Goal: Task Accomplishment & Management: Complete application form

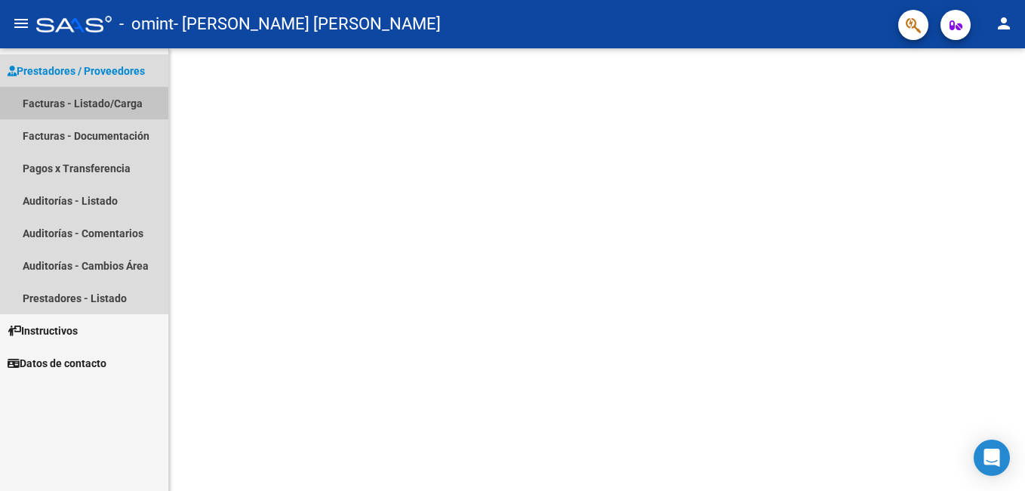
click at [118, 105] on link "Facturas - Listado/Carga" at bounding box center [84, 103] width 168 height 32
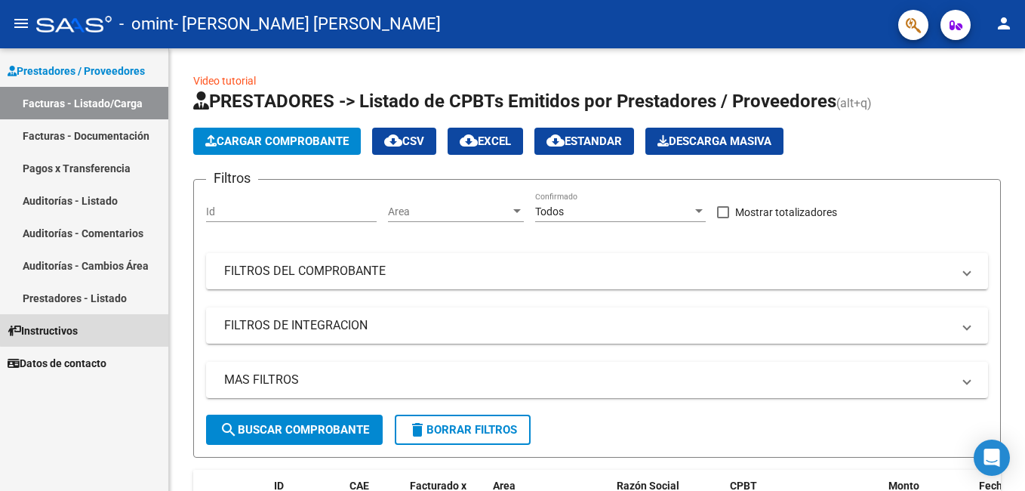
click at [117, 319] on link "Instructivos" at bounding box center [84, 330] width 168 height 32
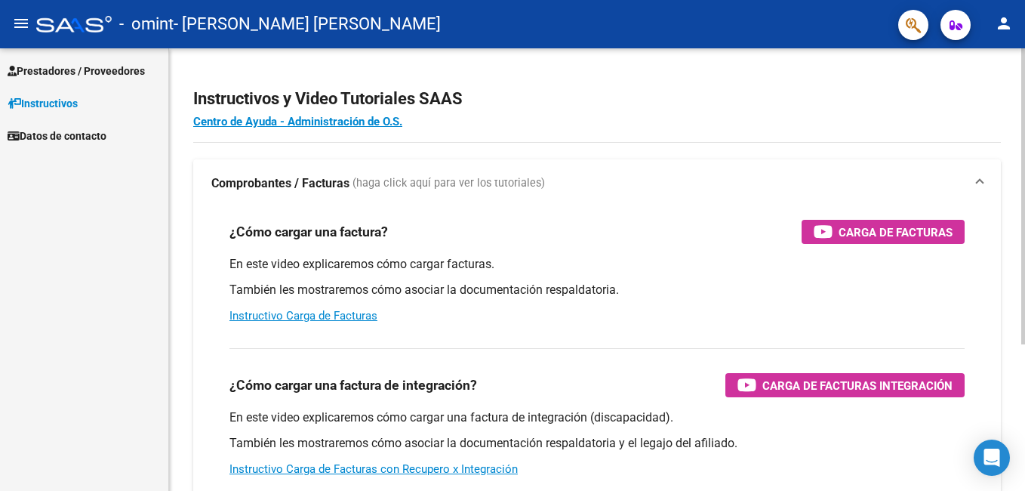
scroll to position [84, 0]
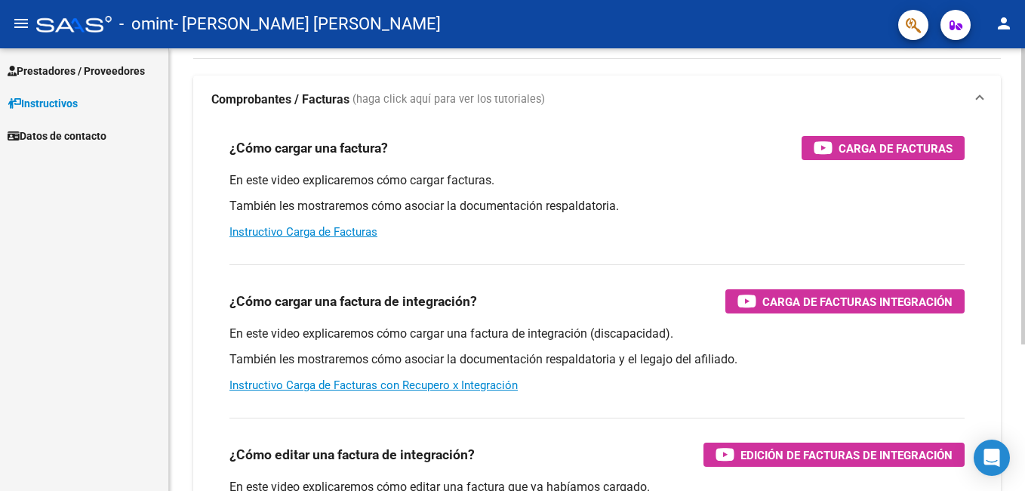
click at [1020, 299] on div "Instructivos y Video Tutoriales SAAS Centro de Ayuda - Administración de O.S. C…" at bounding box center [599, 296] width 860 height 662
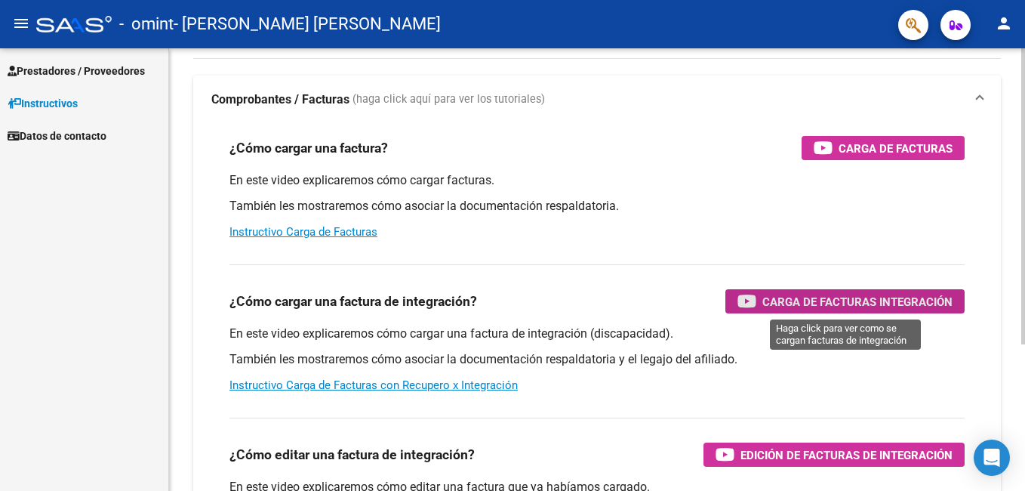
click at [788, 297] on span "Carga de Facturas Integración" at bounding box center [857, 301] width 190 height 19
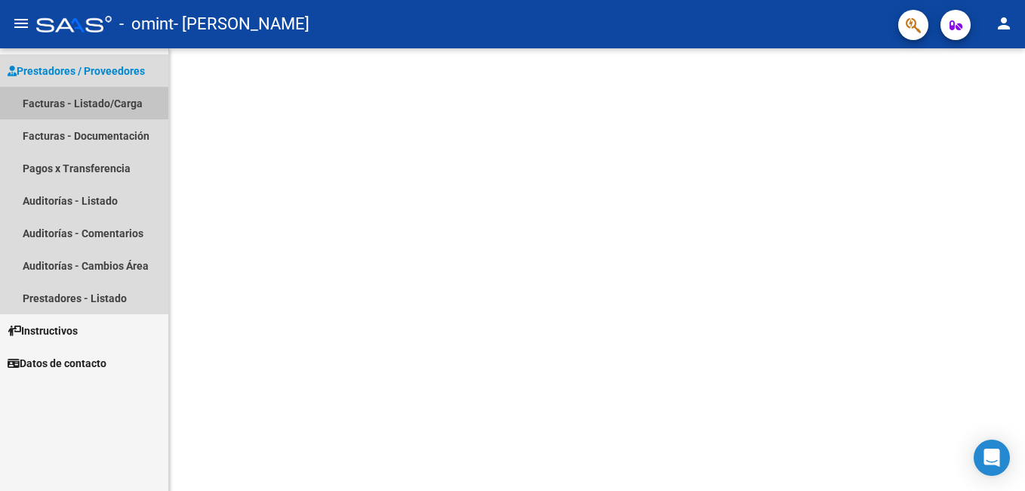
click at [102, 109] on link "Facturas - Listado/Carga" at bounding box center [84, 103] width 168 height 32
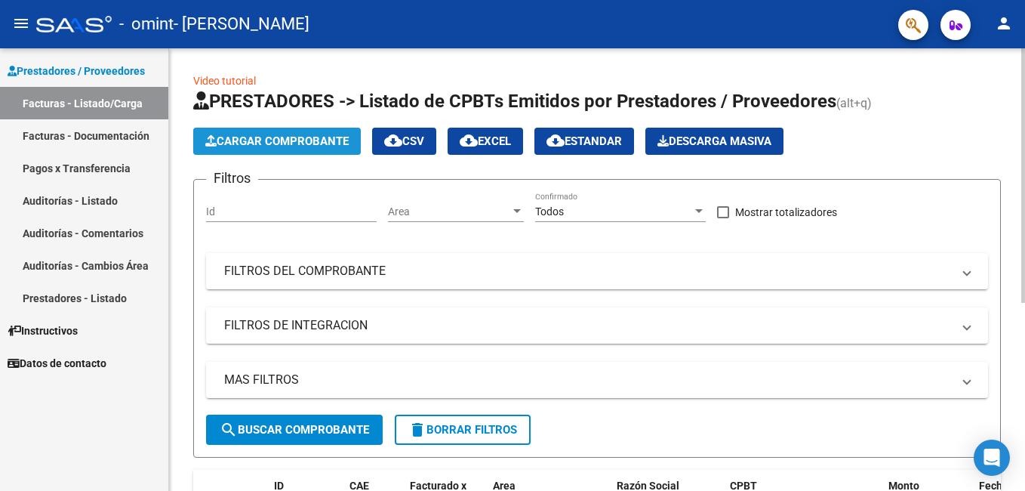
click at [297, 142] on span "Cargar Comprobante" at bounding box center [276, 141] width 143 height 14
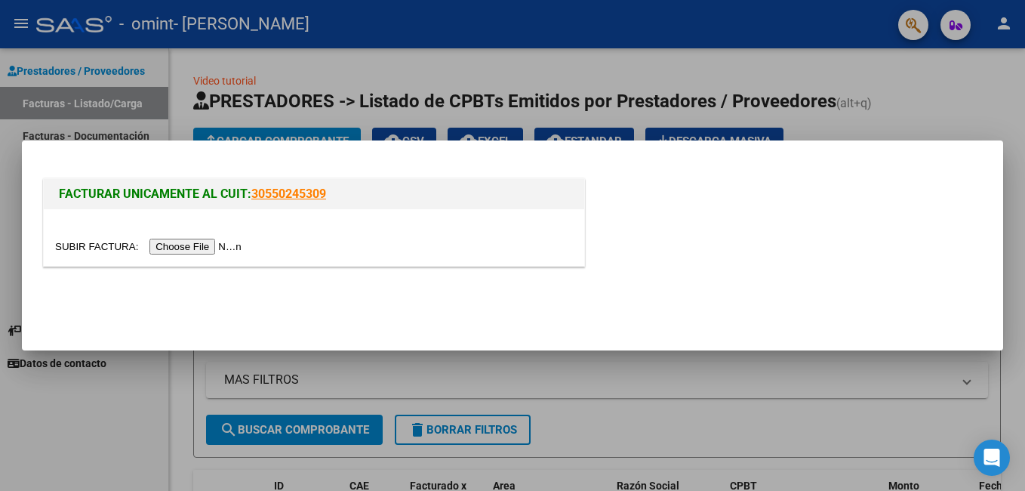
click at [194, 251] on input "file" at bounding box center [150, 247] width 191 height 16
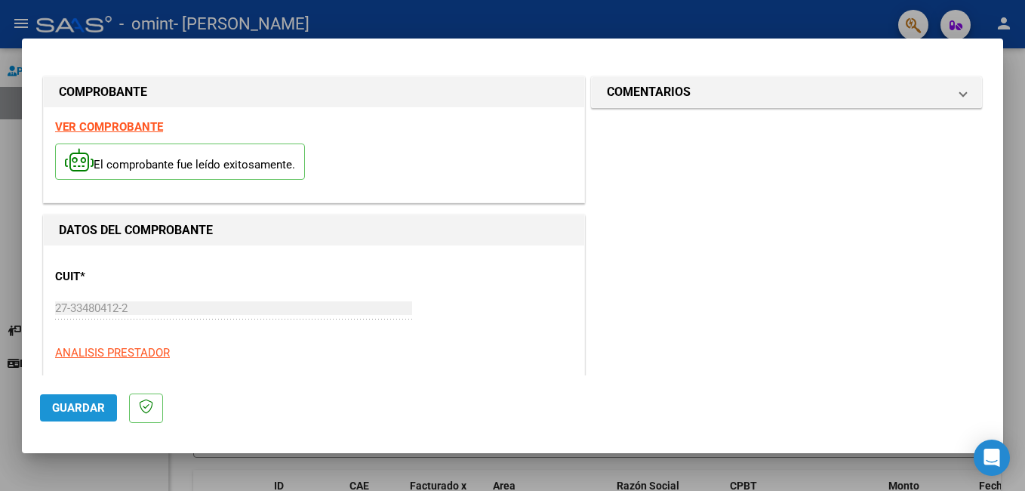
click at [95, 408] on span "Guardar" at bounding box center [78, 408] width 53 height 14
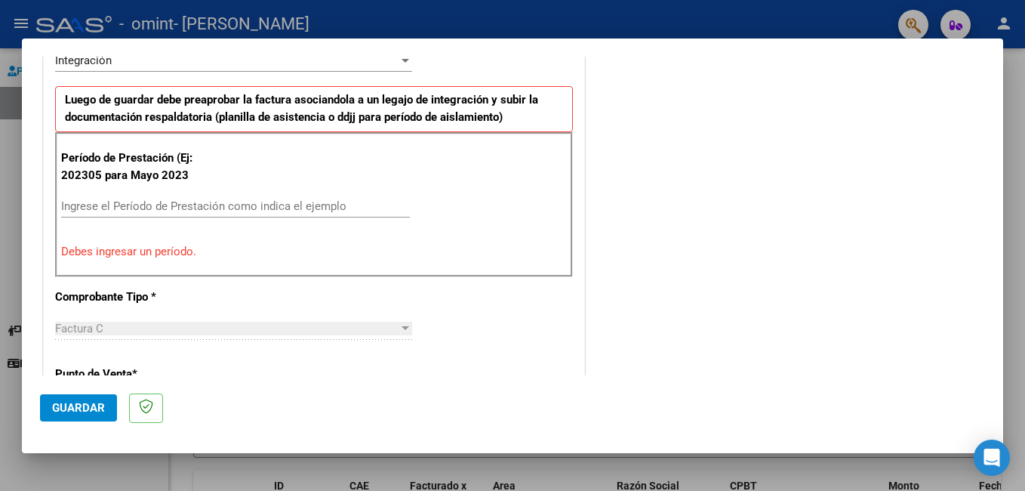
scroll to position [374, 0]
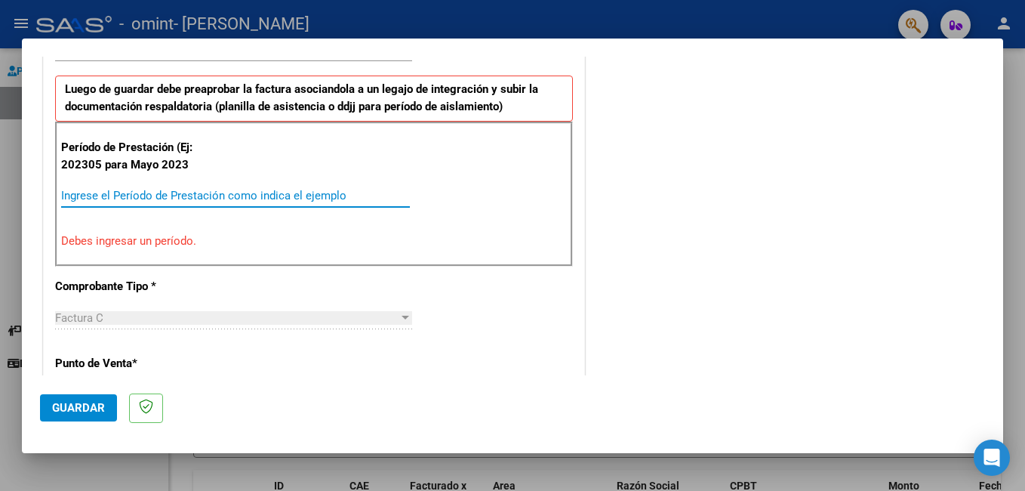
click at [283, 189] on input "Ingrese el Período de Prestación como indica el ejemplo" at bounding box center [235, 196] width 349 height 14
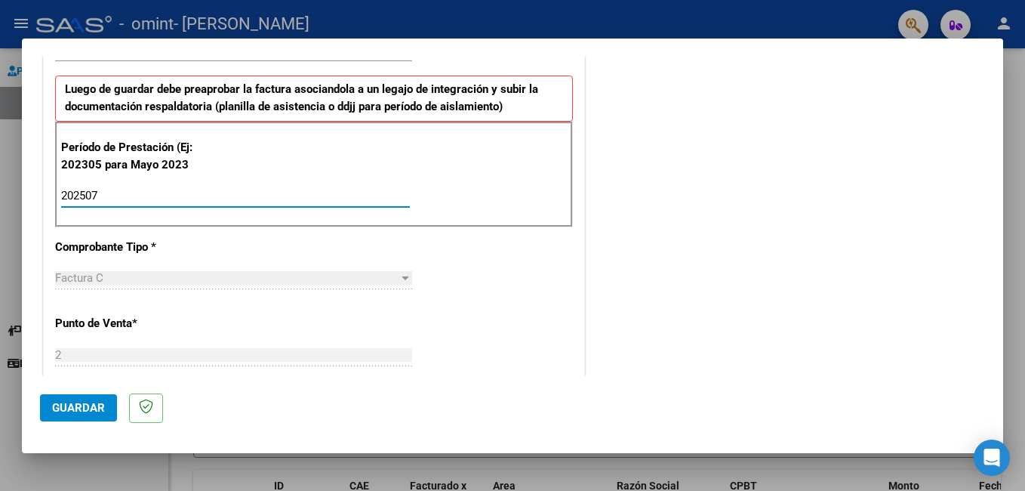
type input "202507"
click at [73, 403] on span "Guardar" at bounding box center [78, 408] width 53 height 14
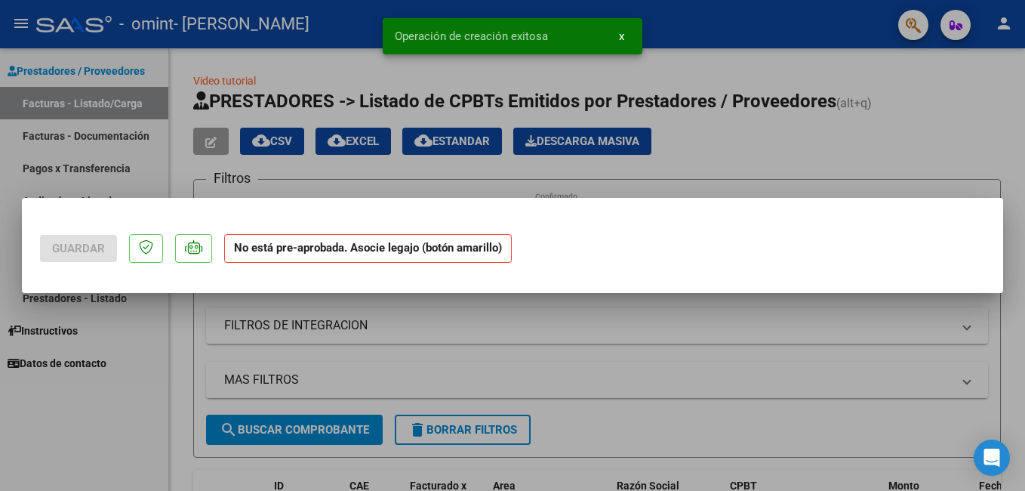
scroll to position [0, 0]
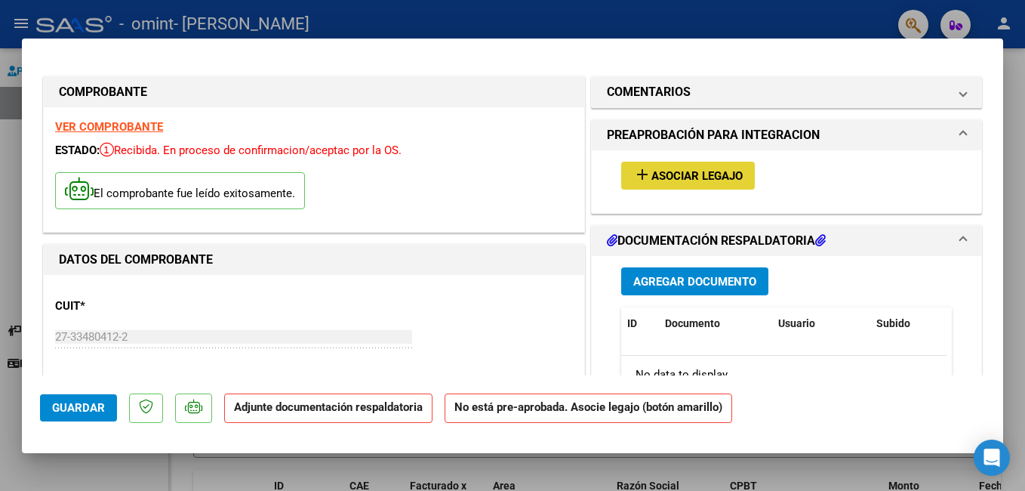
click at [661, 175] on span "Asociar Legajo" at bounding box center [696, 176] width 91 height 14
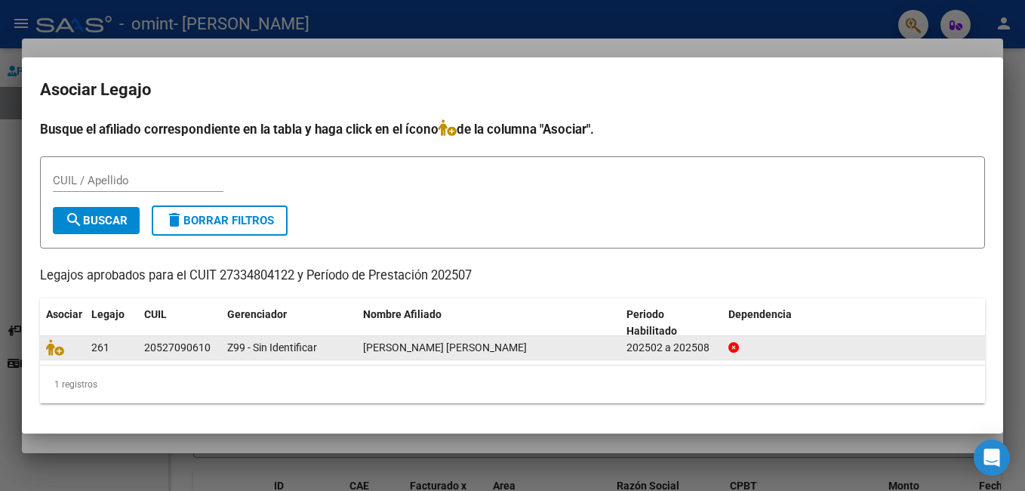
click at [359, 346] on datatable-body-cell "[PERSON_NAME] [PERSON_NAME]" at bounding box center [488, 347] width 263 height 23
click at [57, 351] on icon at bounding box center [55, 347] width 18 height 17
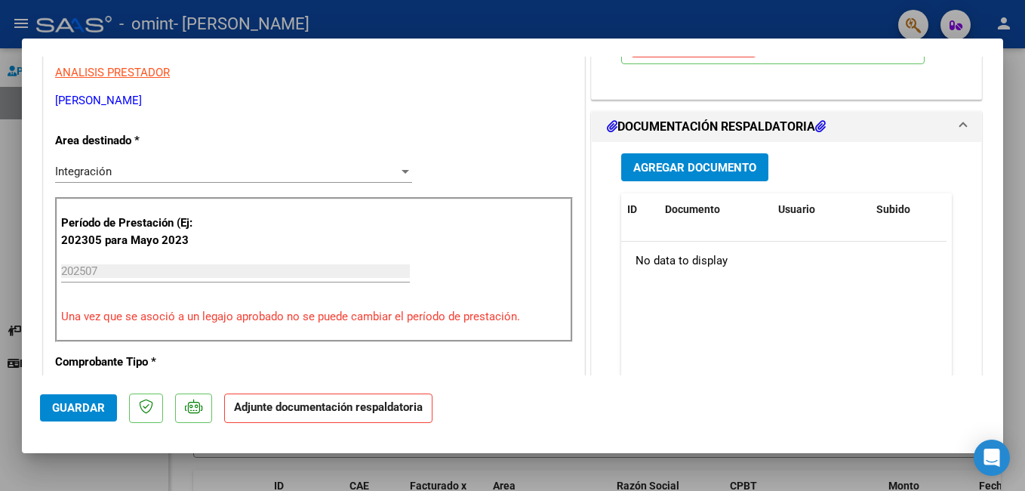
scroll to position [302, 0]
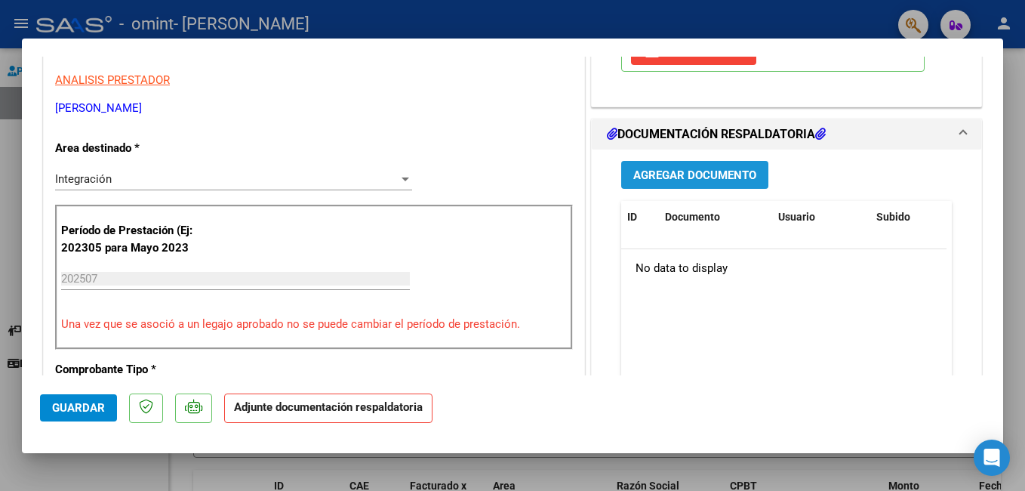
click at [712, 180] on span "Agregar Documento" at bounding box center [694, 175] width 123 height 14
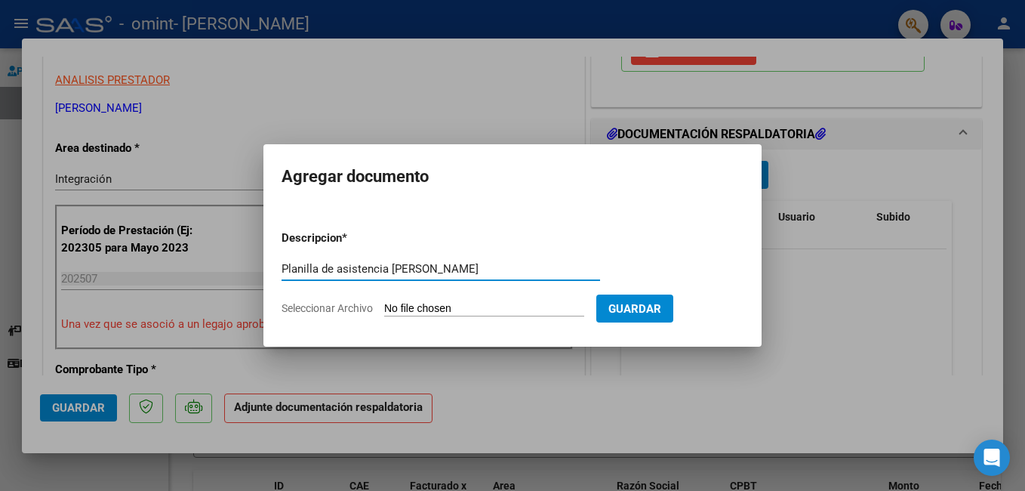
type input "Planilla de asistencia [PERSON_NAME]"
click at [515, 311] on input "Seleccionar Archivo" at bounding box center [484, 309] width 200 height 14
type input "C:\fakepath\[PERSON_NAME] .pdf"
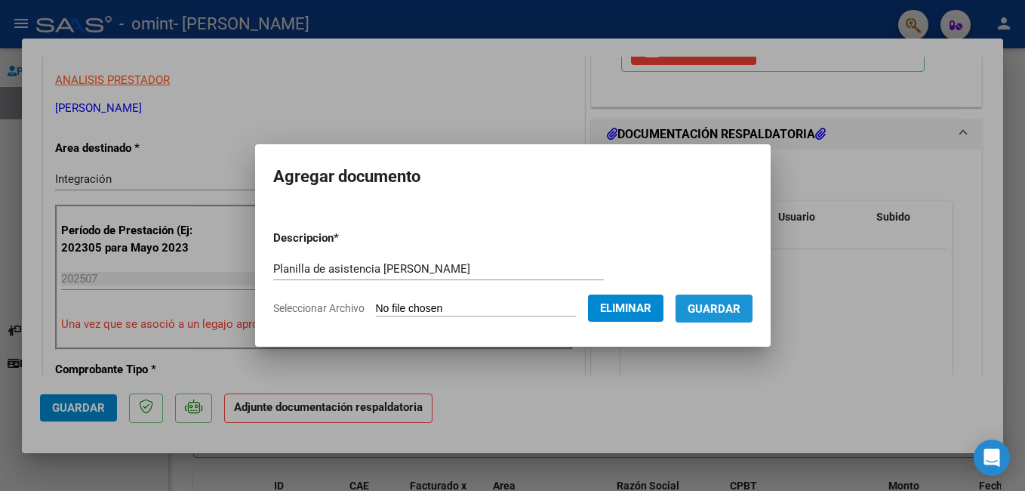
click at [722, 310] on span "Guardar" at bounding box center [714, 309] width 53 height 14
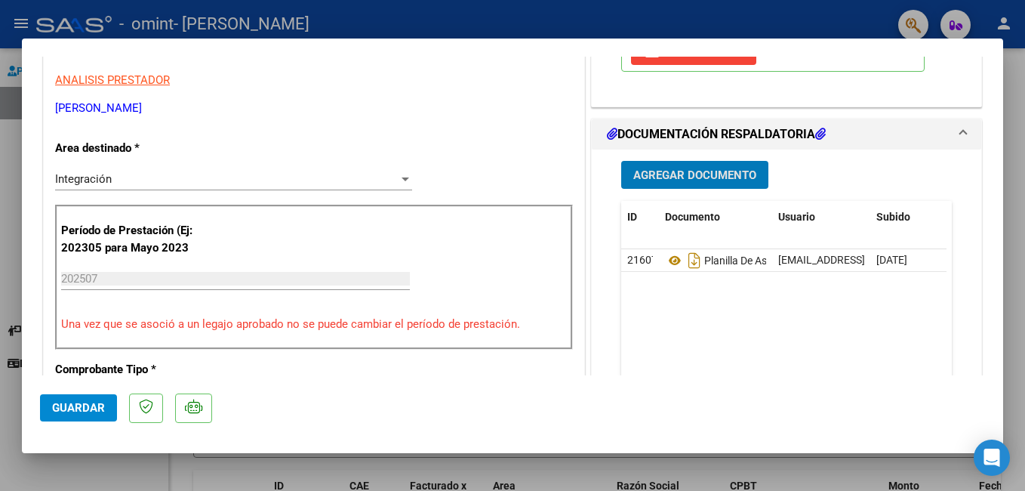
click at [88, 406] on span "Guardar" at bounding box center [78, 408] width 53 height 14
click at [1022, 140] on div at bounding box center [512, 245] width 1025 height 491
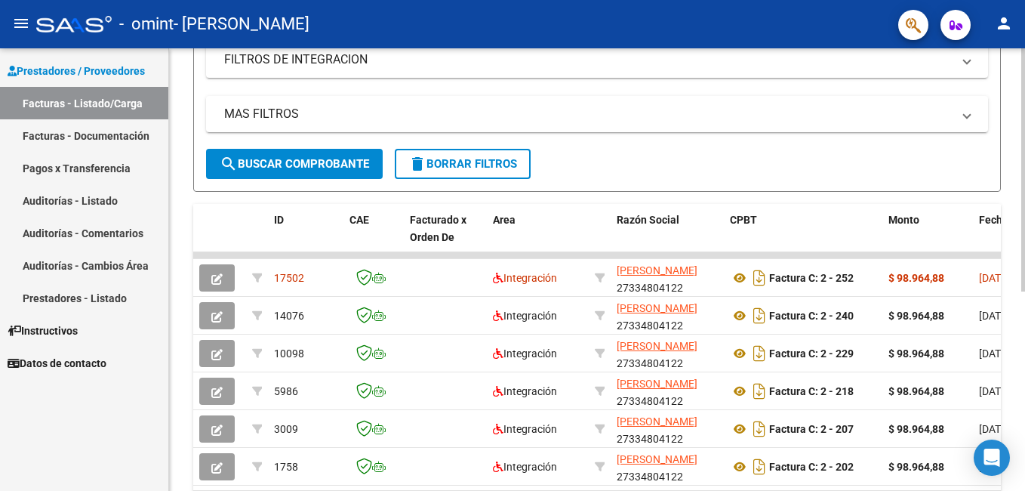
scroll to position [268, 0]
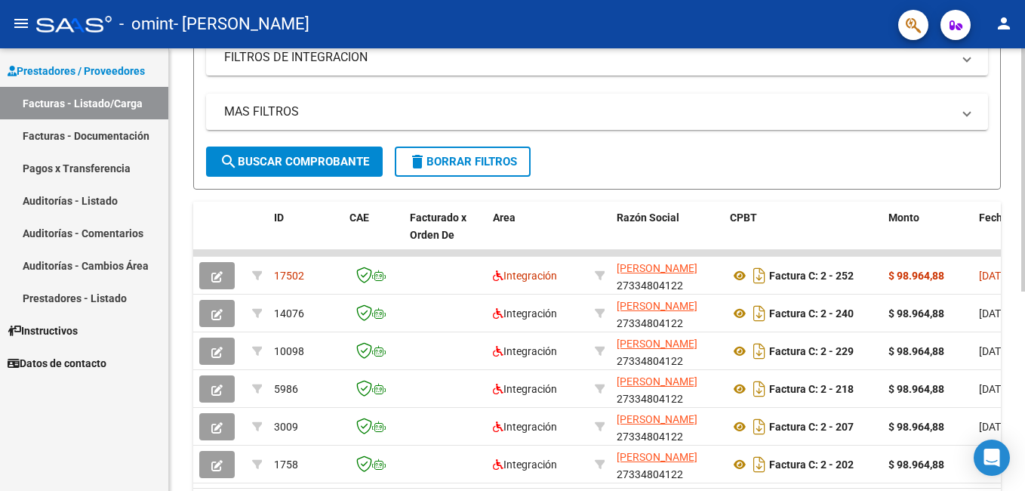
click at [1023, 414] on div at bounding box center [1023, 321] width 4 height 243
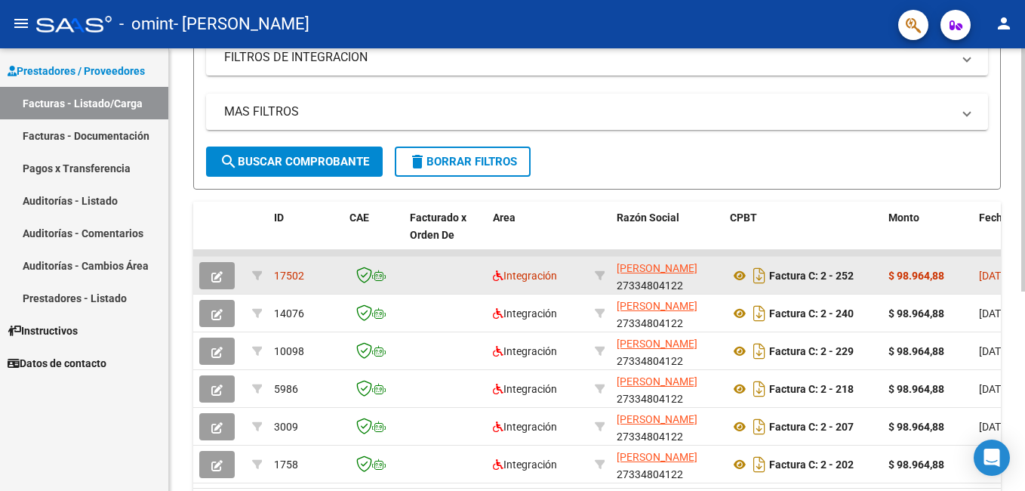
drag, startPoint x: 990, startPoint y: 279, endPoint x: 962, endPoint y: 291, distance: 30.1
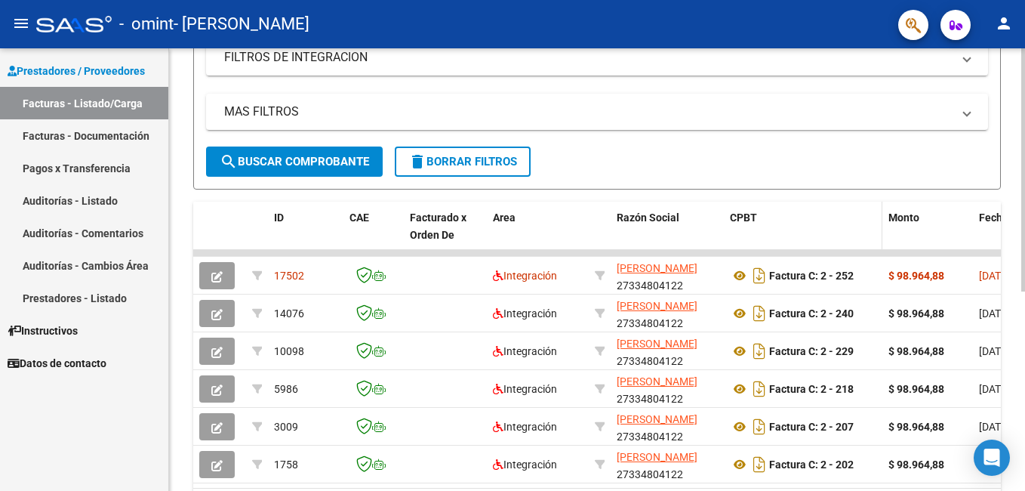
drag, startPoint x: 962, startPoint y: 291, endPoint x: 870, endPoint y: 242, distance: 104.3
click at [870, 242] on datatable-header-cell "CPBT" at bounding box center [803, 235] width 159 height 66
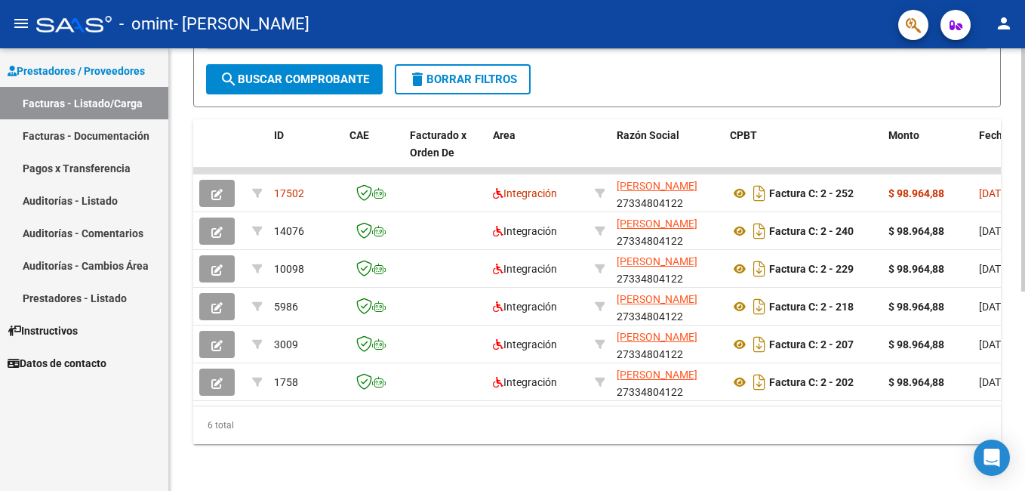
scroll to position [338, 0]
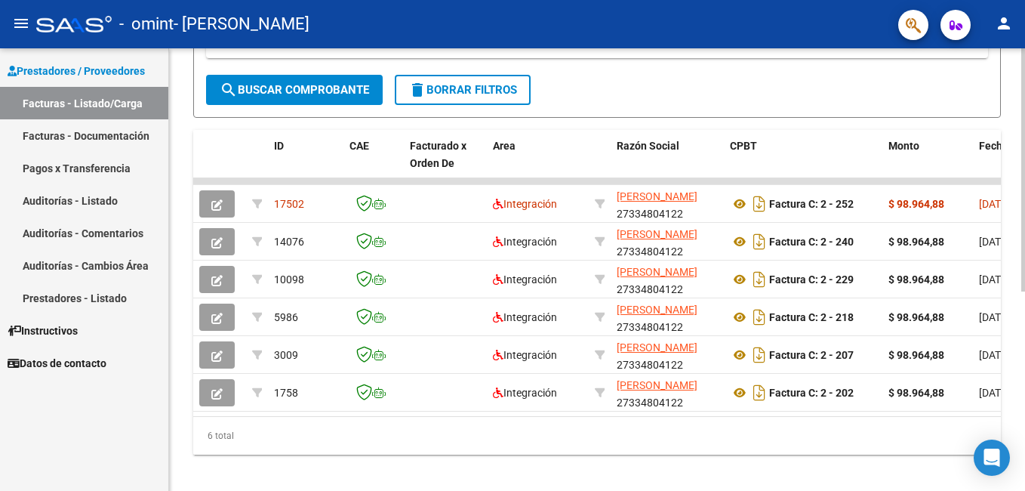
click at [1020, 308] on div "Video tutorial PRESTADORES -> Listado de CPBTs Emitidos por Prestadores / Prove…" at bounding box center [599, 106] width 860 height 794
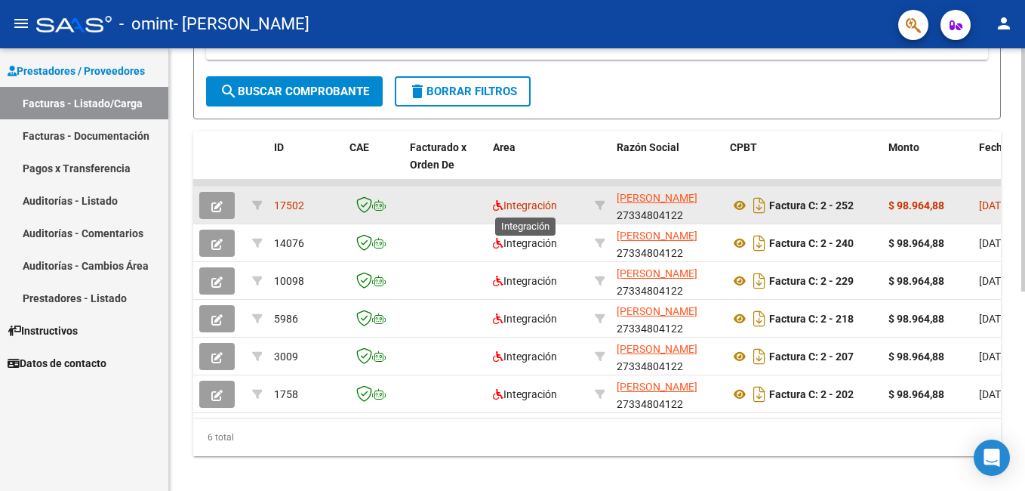
click at [518, 209] on span "Integración" at bounding box center [525, 205] width 64 height 12
click at [442, 192] on datatable-body-cell at bounding box center [445, 204] width 83 height 37
click at [445, 200] on datatable-body-cell at bounding box center [445, 204] width 83 height 37
click at [983, 202] on span "[DATE]" at bounding box center [994, 205] width 31 height 12
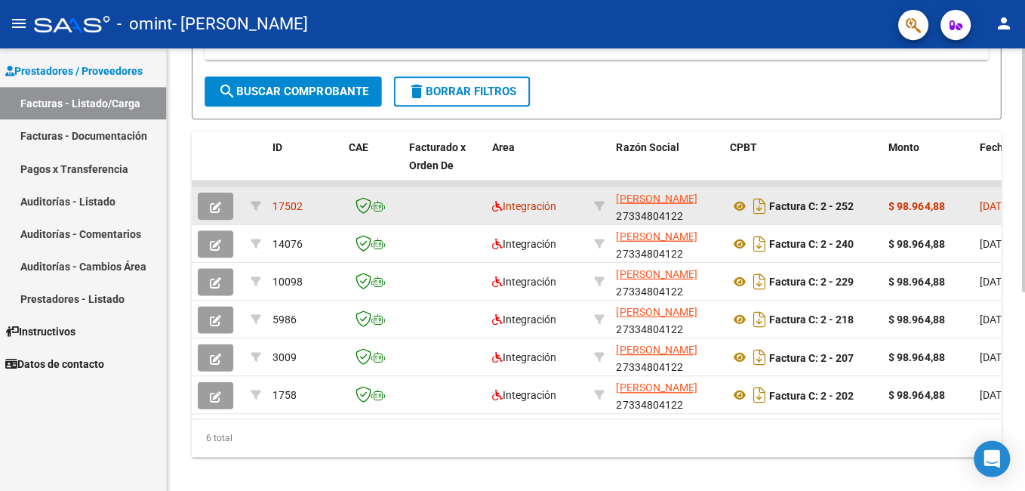
scroll to position [0, 0]
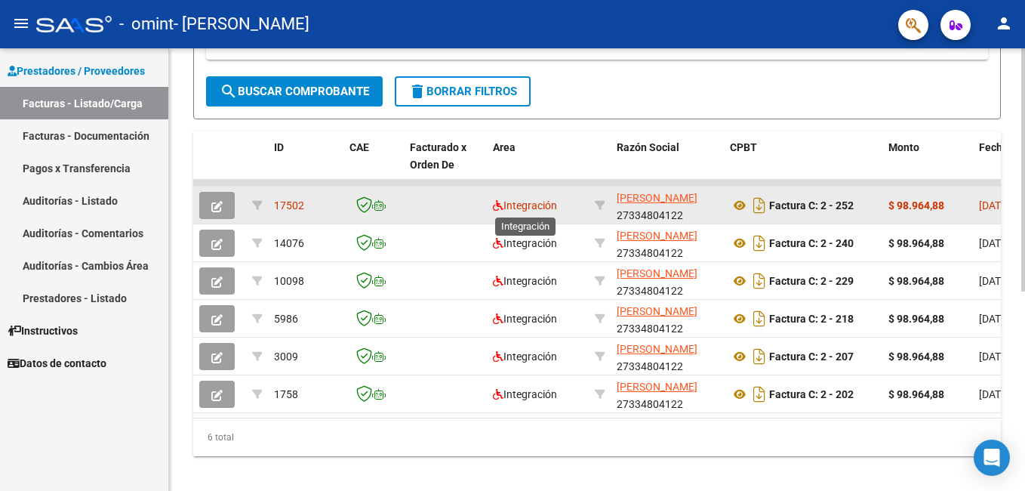
click at [529, 202] on span "Integración" at bounding box center [525, 205] width 64 height 12
click at [396, 210] on div at bounding box center [373, 204] width 48 height 17
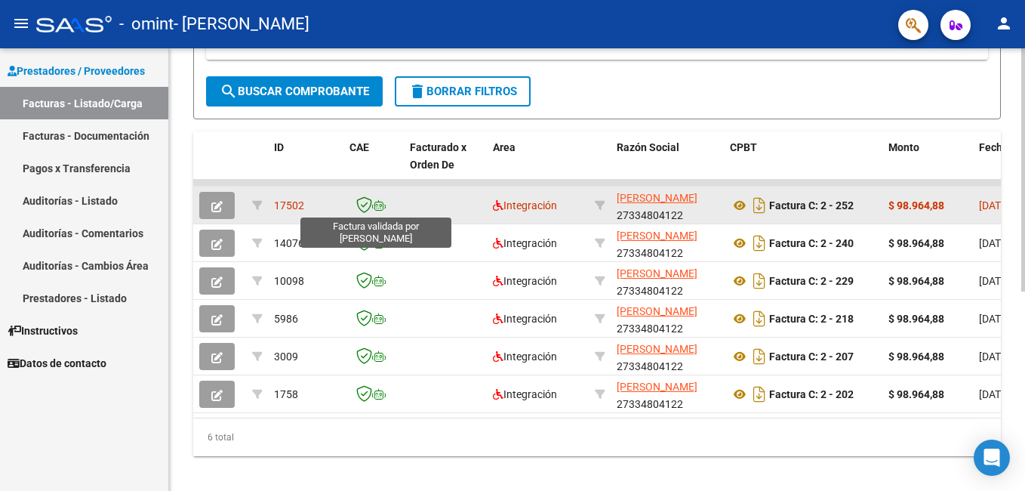
click at [368, 202] on icon at bounding box center [364, 204] width 16 height 17
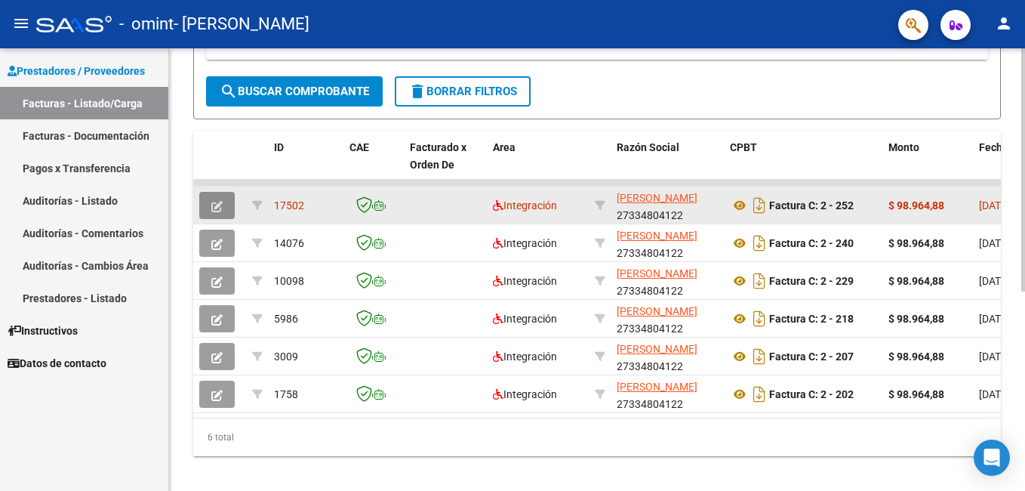
click at [220, 199] on span "button" at bounding box center [216, 206] width 11 height 14
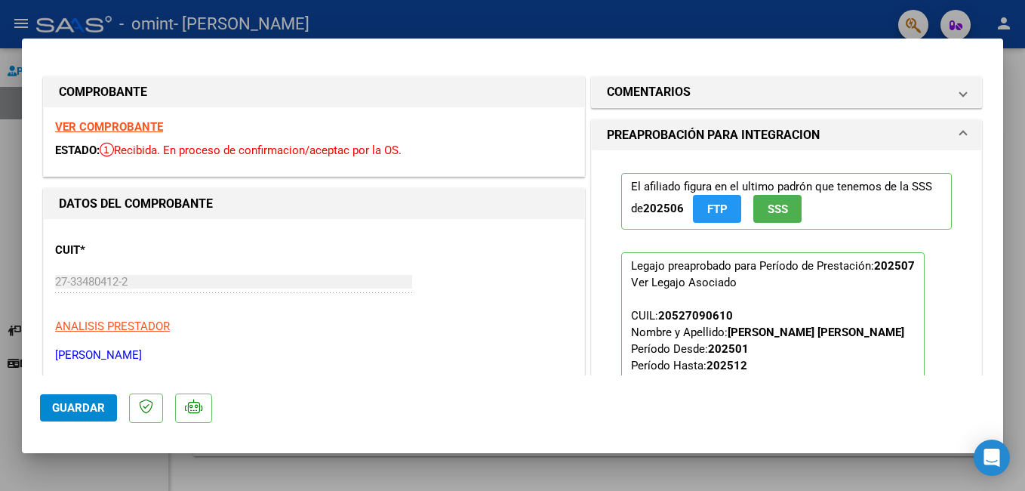
click at [1008, 153] on div at bounding box center [512, 245] width 1025 height 491
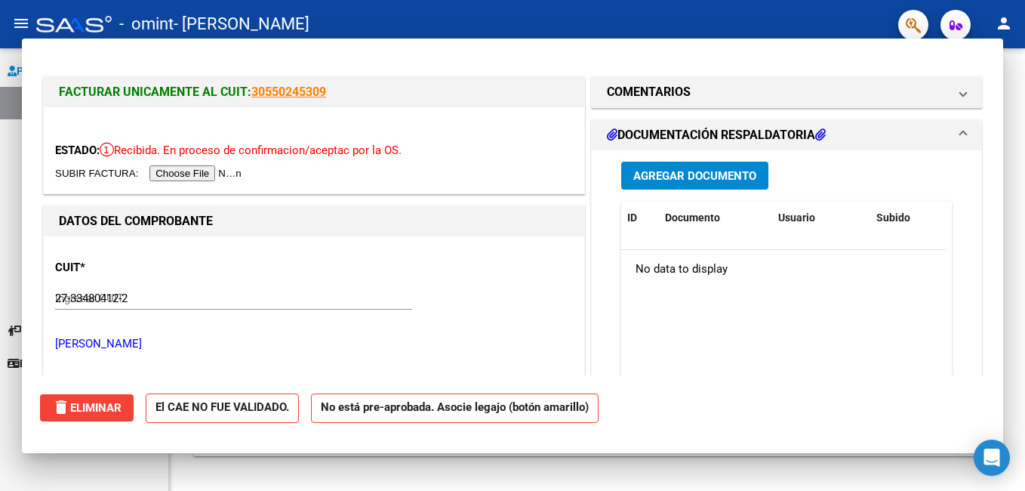
type input "$ 0,00"
